Goal: Task Accomplishment & Management: Use online tool/utility

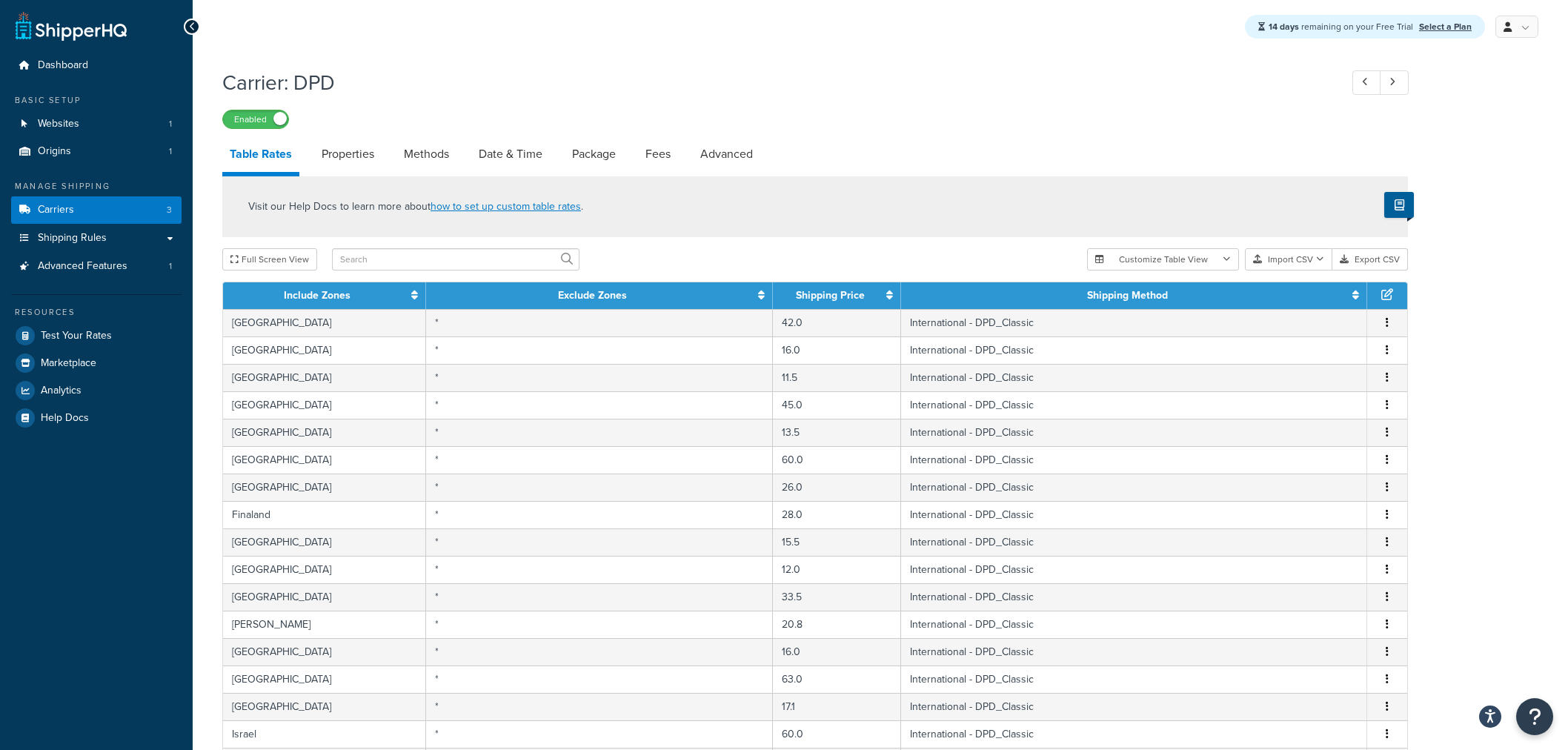
select select "1000"
click at [404, 159] on link "Methods" at bounding box center [426, 154] width 60 height 35
select select "25"
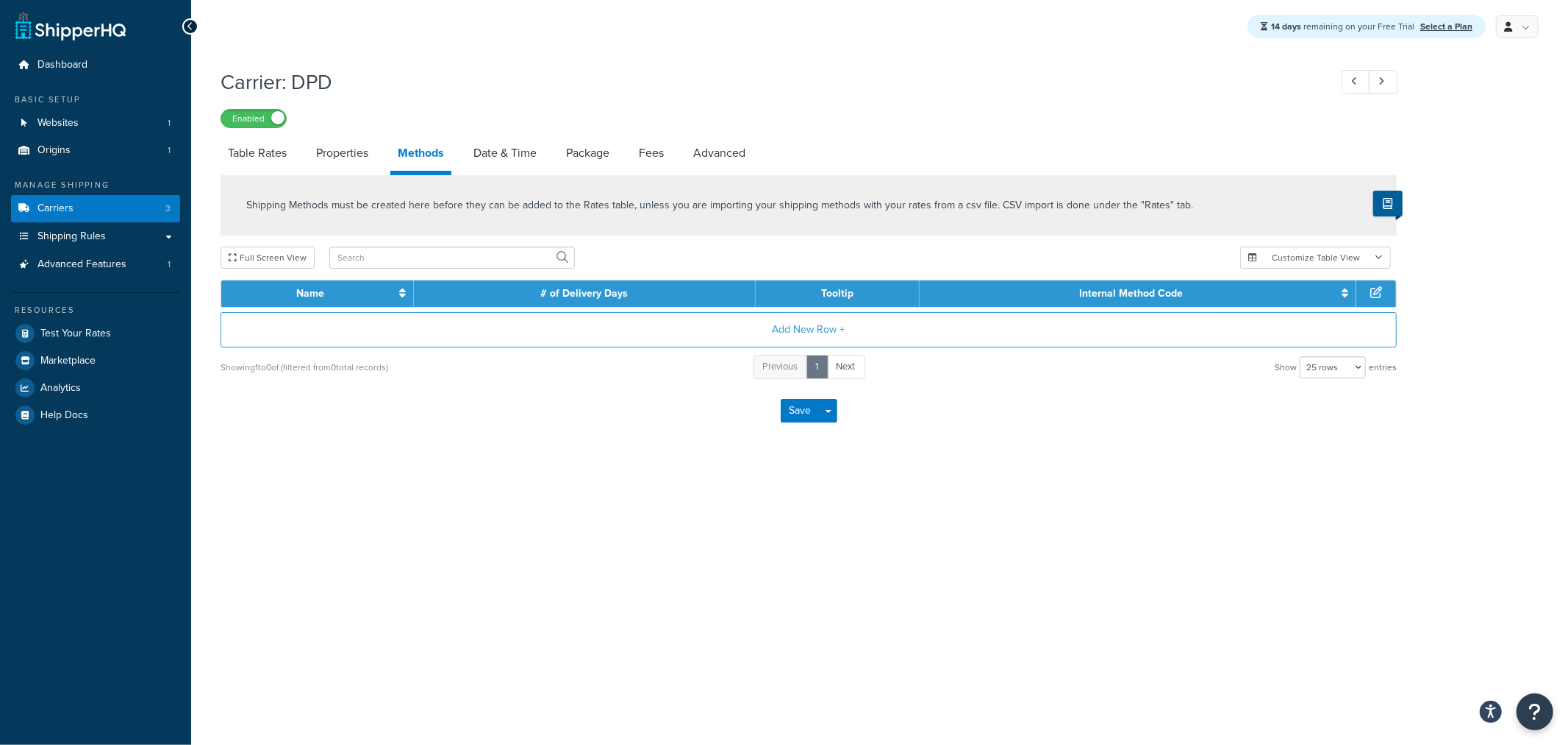
click at [1113, 646] on div "14 days remaining on your Free Trial Select a Plan My Profile Billing Global Se…" at bounding box center [879, 372] width 1377 height 745
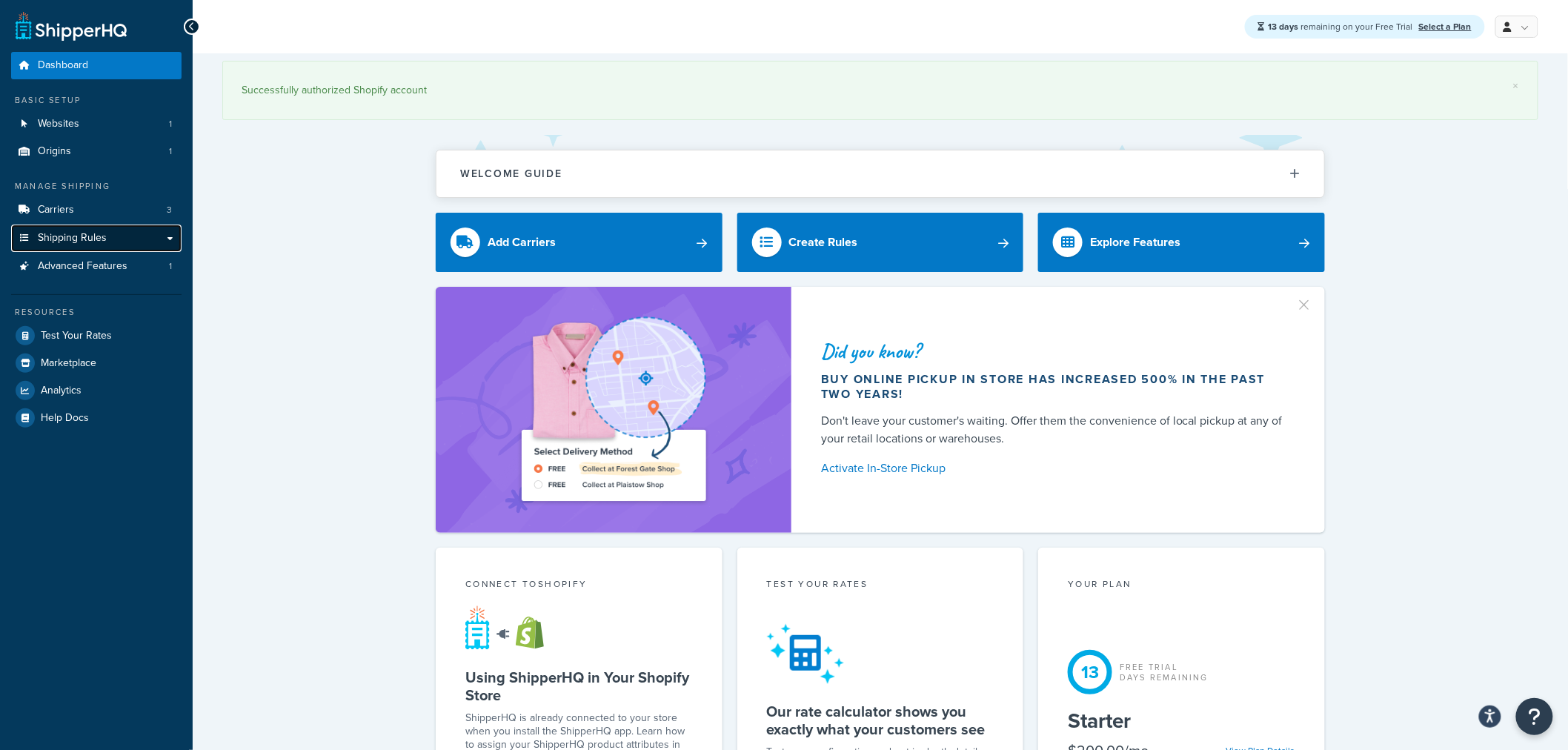
click at [180, 240] on link "Shipping Rules" at bounding box center [96, 238] width 171 height 27
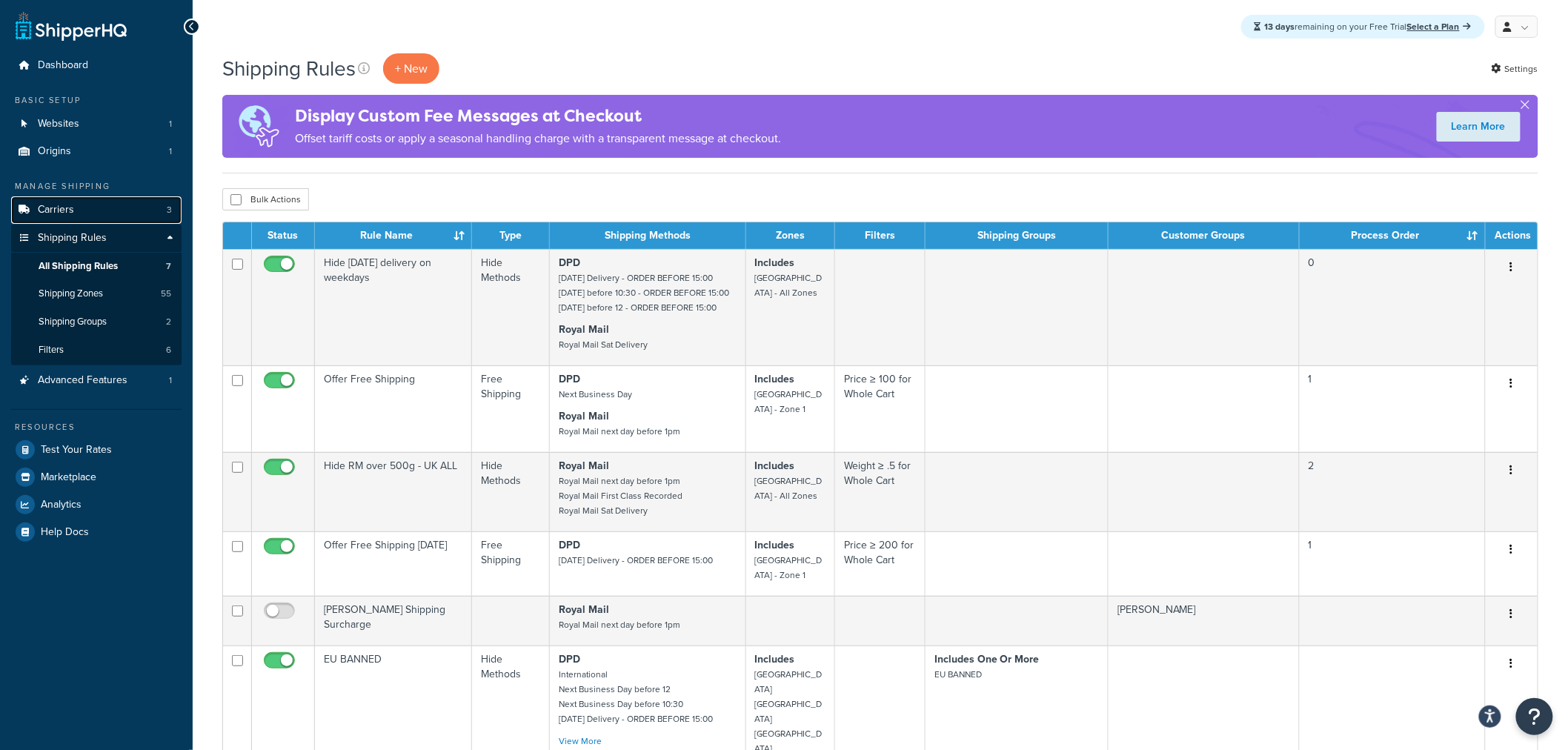
click at [83, 217] on link "Carriers 3" at bounding box center [96, 210] width 171 height 27
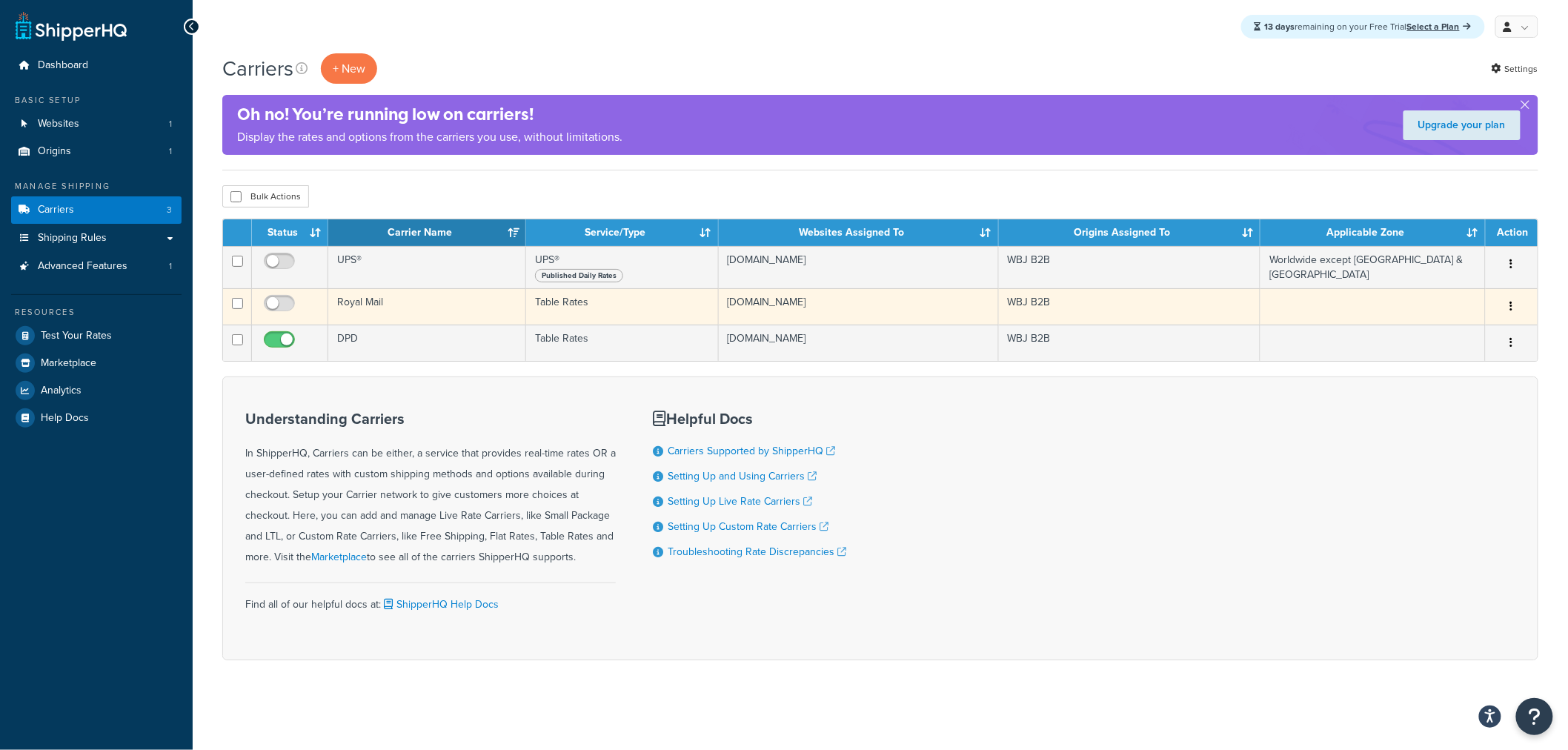
click at [1225, 324] on td "WBJ B2B" at bounding box center [1129, 306] width 262 height 36
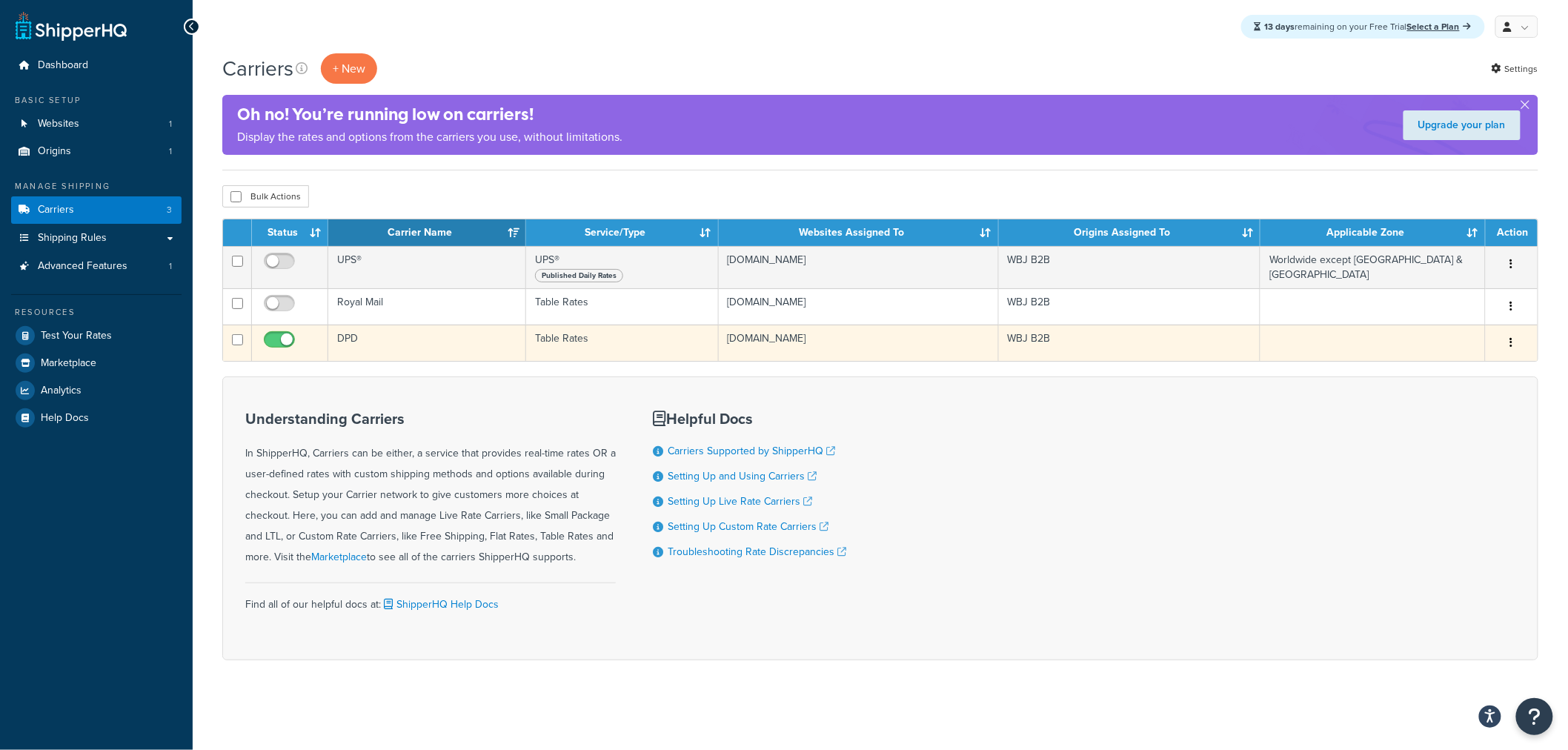
click at [974, 349] on td "wbj-main-staging.myshopify.com" at bounding box center [859, 342] width 280 height 36
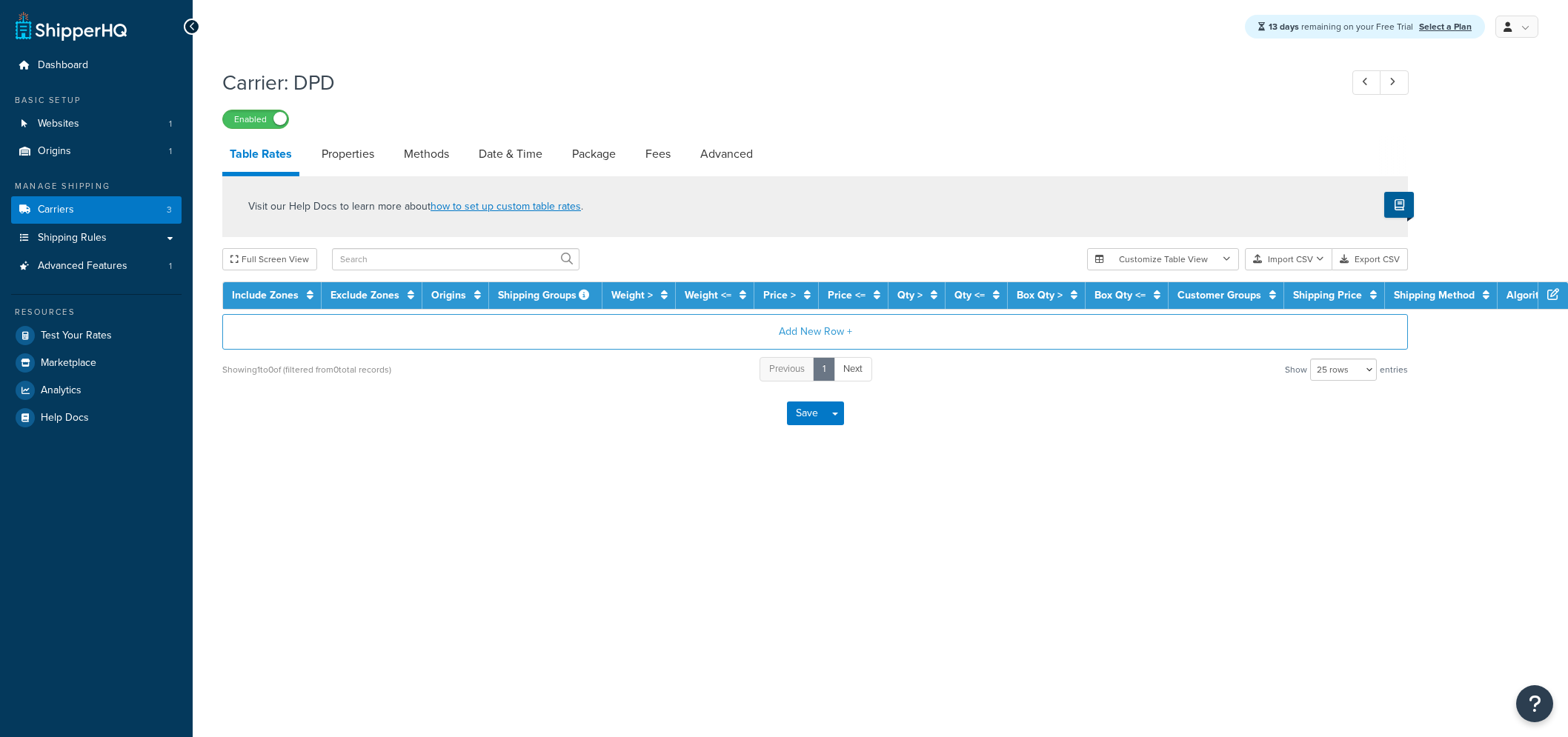
select select "25"
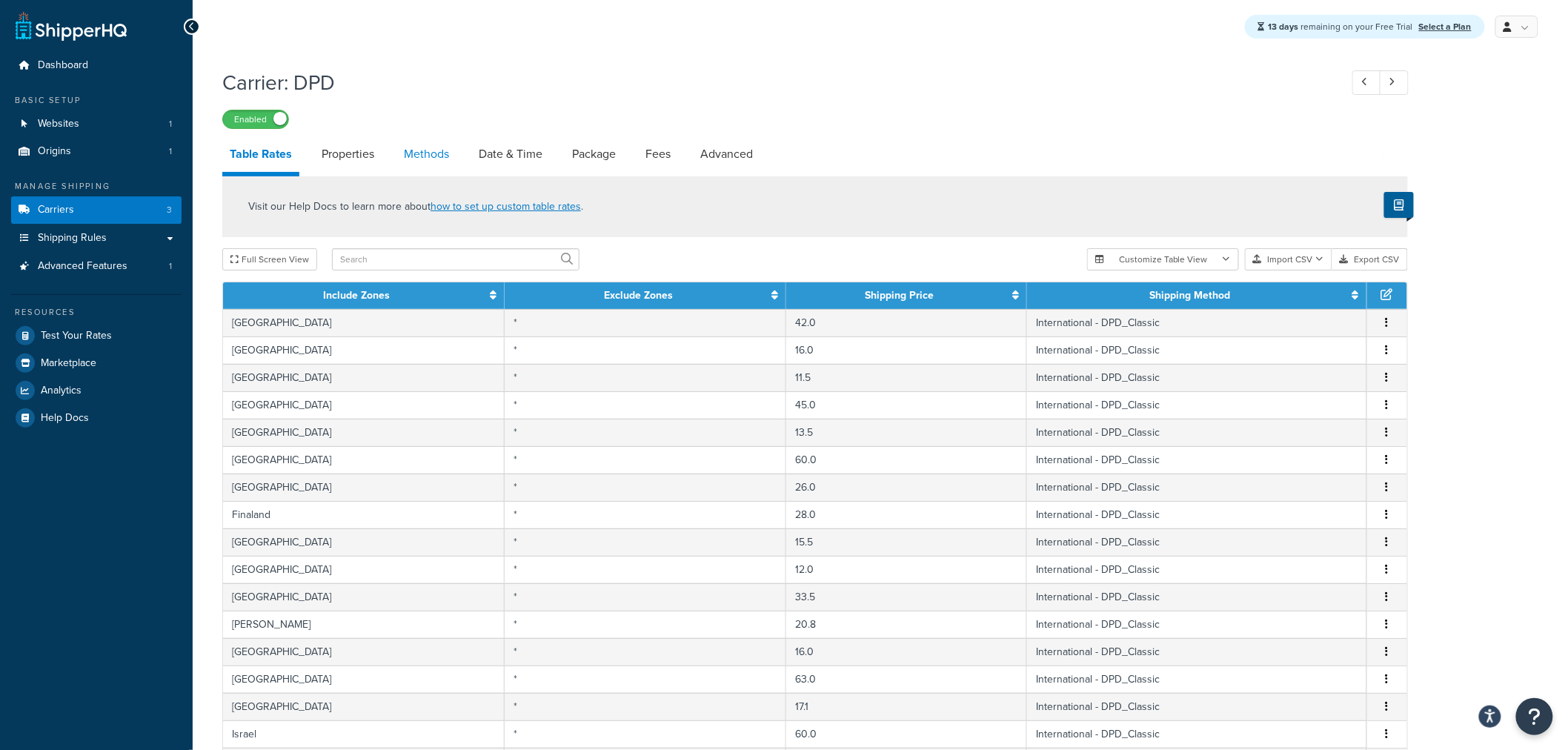
click at [420, 150] on link "Methods" at bounding box center [426, 154] width 60 height 35
select select "25"
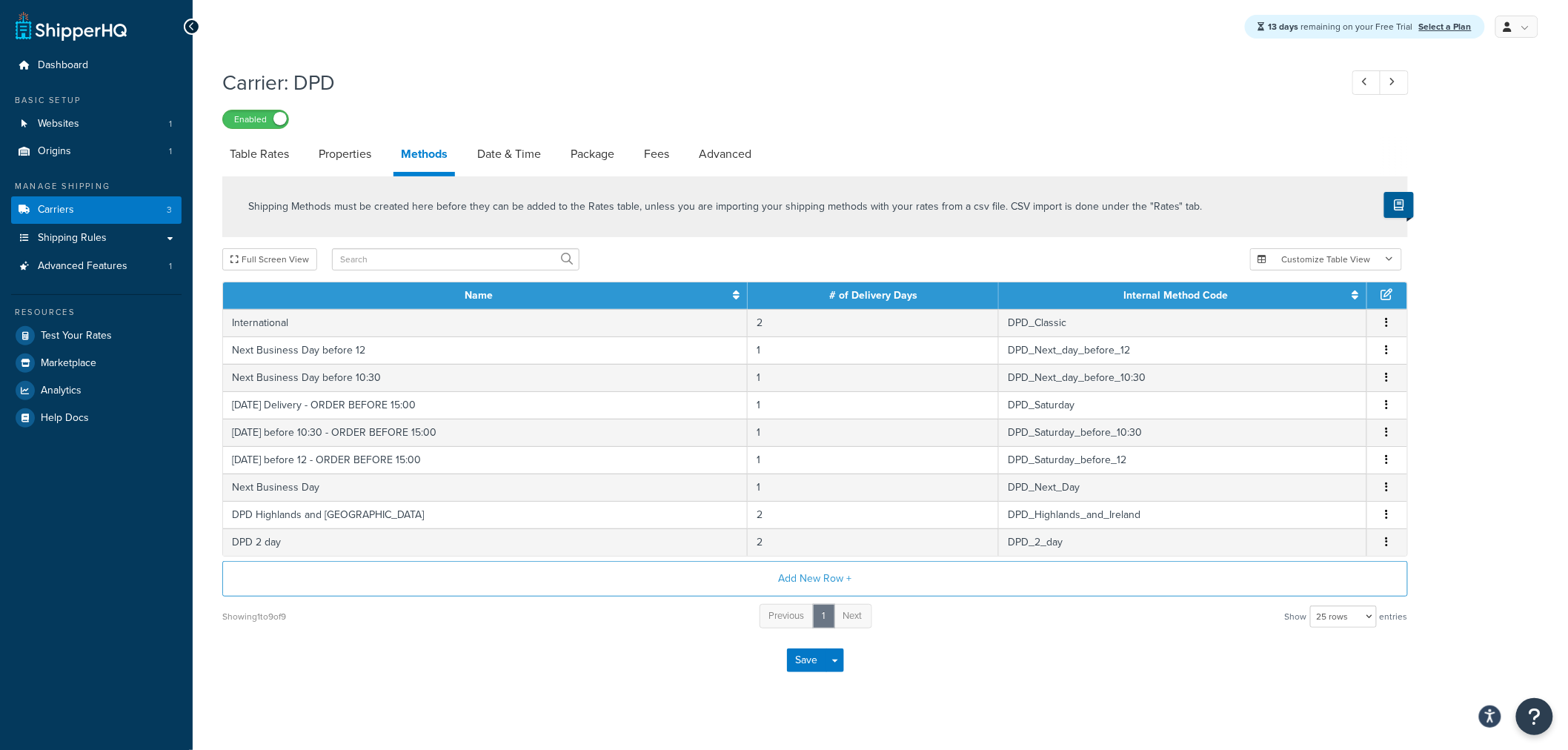
click at [559, 736] on div "13 days remaining on your Free Trial Select a Plan My Profile Billing Global Se…" at bounding box center [880, 382] width 1375 height 765
click at [1465, 302] on div "Carrier: DPD Enabled Table Rates Properties Methods Date & Time Package Fees Ad…" at bounding box center [880, 394] width 1375 height 667
click at [1368, 239] on div "Shipping Methods must be created here before they can be added to the Rates tab…" at bounding box center [814, 403] width 1207 height 453
click at [1381, 257] on button "Customize Table View" at bounding box center [1325, 259] width 152 height 23
click at [1383, 257] on button "Customize Table View" at bounding box center [1325, 259] width 152 height 23
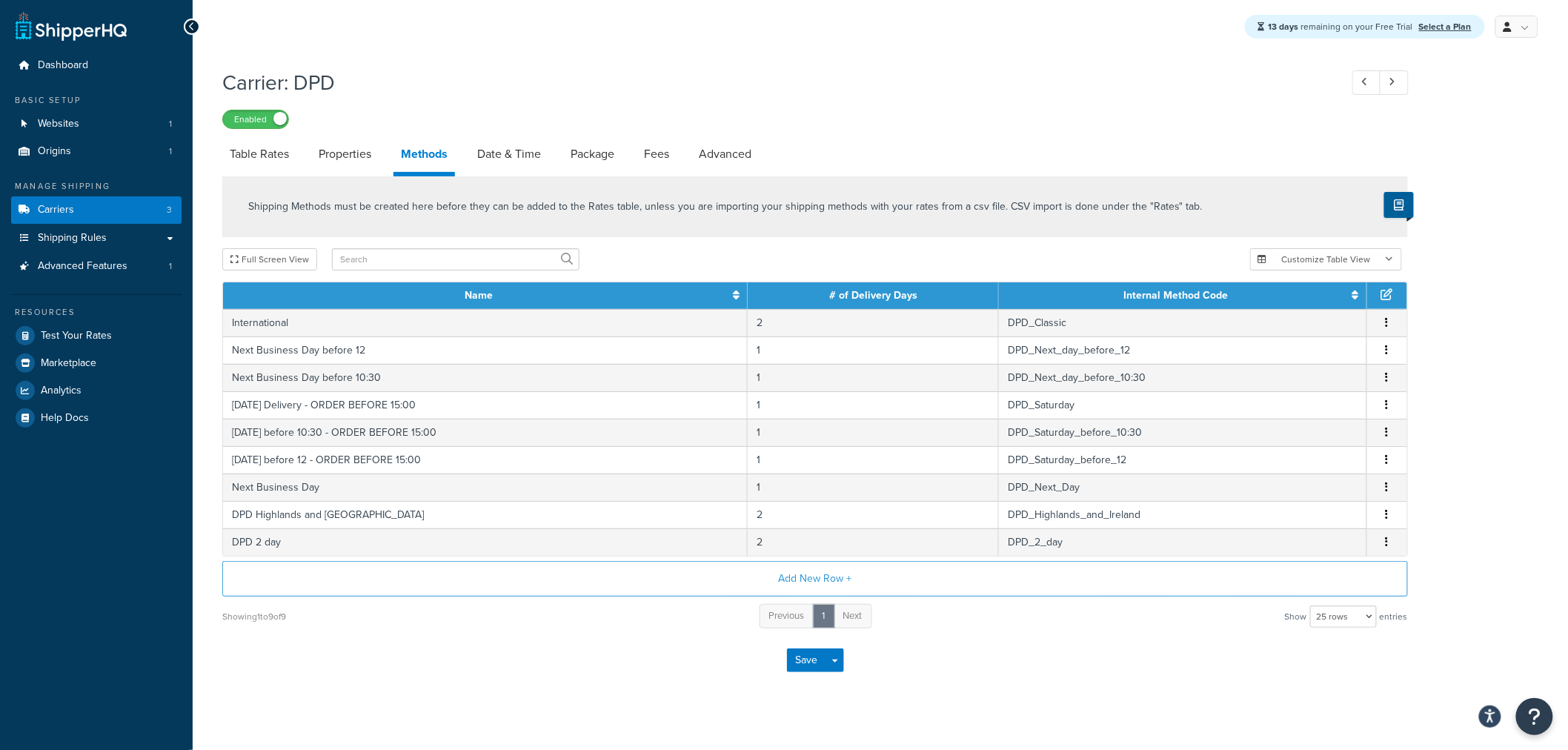
click at [1442, 252] on div "Carrier: DPD Enabled Table Rates Properties Methods Date & Time Package Fees Ad…" at bounding box center [880, 394] width 1375 height 667
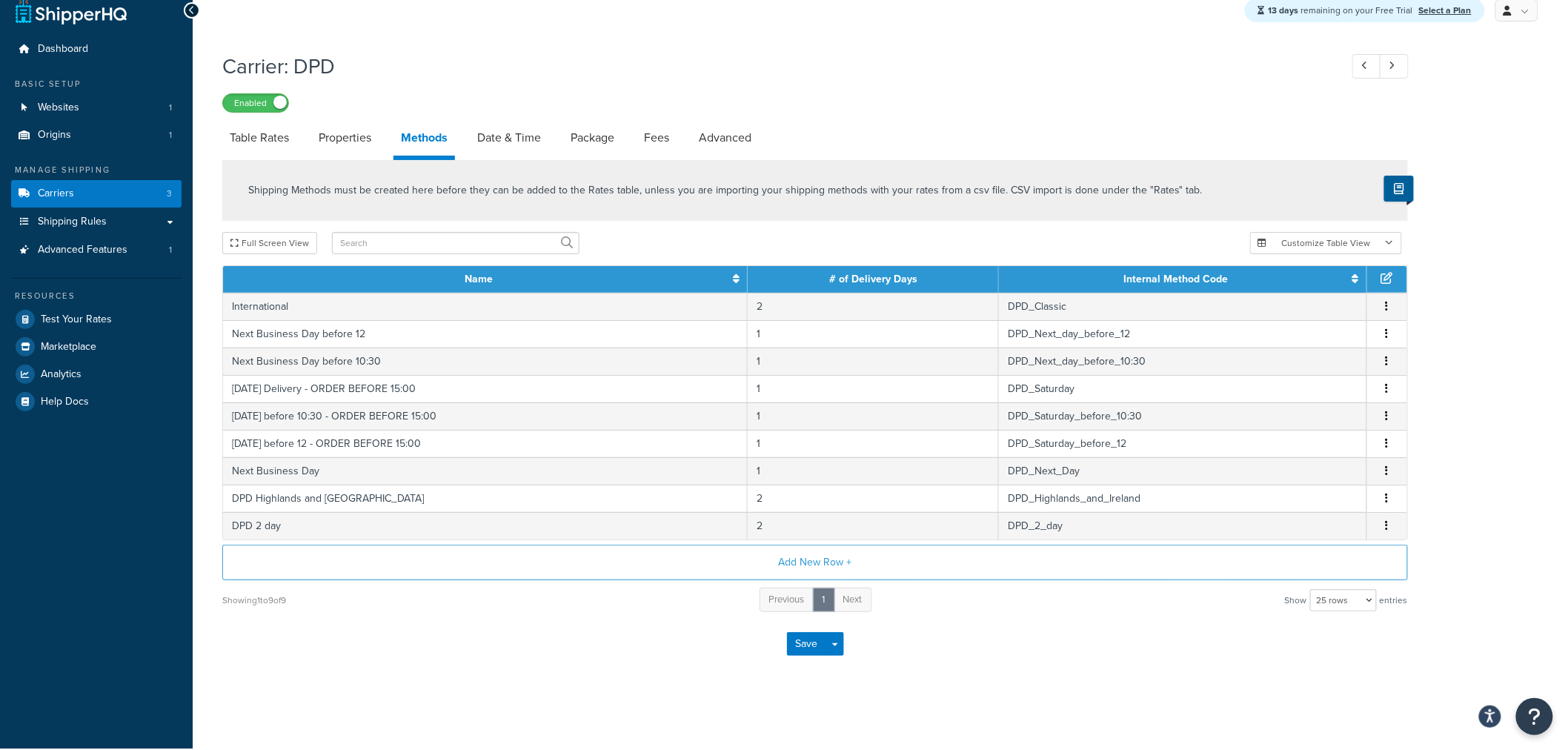
click at [1197, 717] on div "13 days remaining on your Free Trial Select a Plan My Profile Billing Global Se…" at bounding box center [880, 366] width 1375 height 765
